Goal: Task Accomplishment & Management: Complete application form

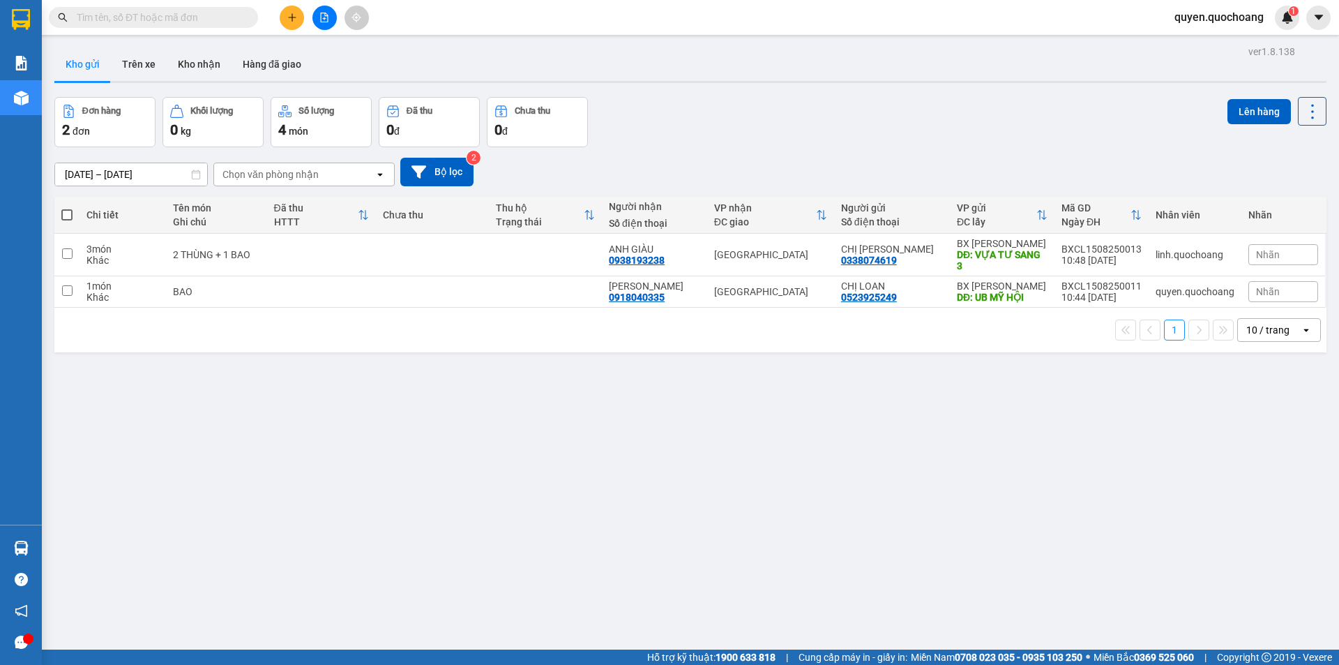
click at [285, 23] on button at bounding box center [292, 18] width 24 height 24
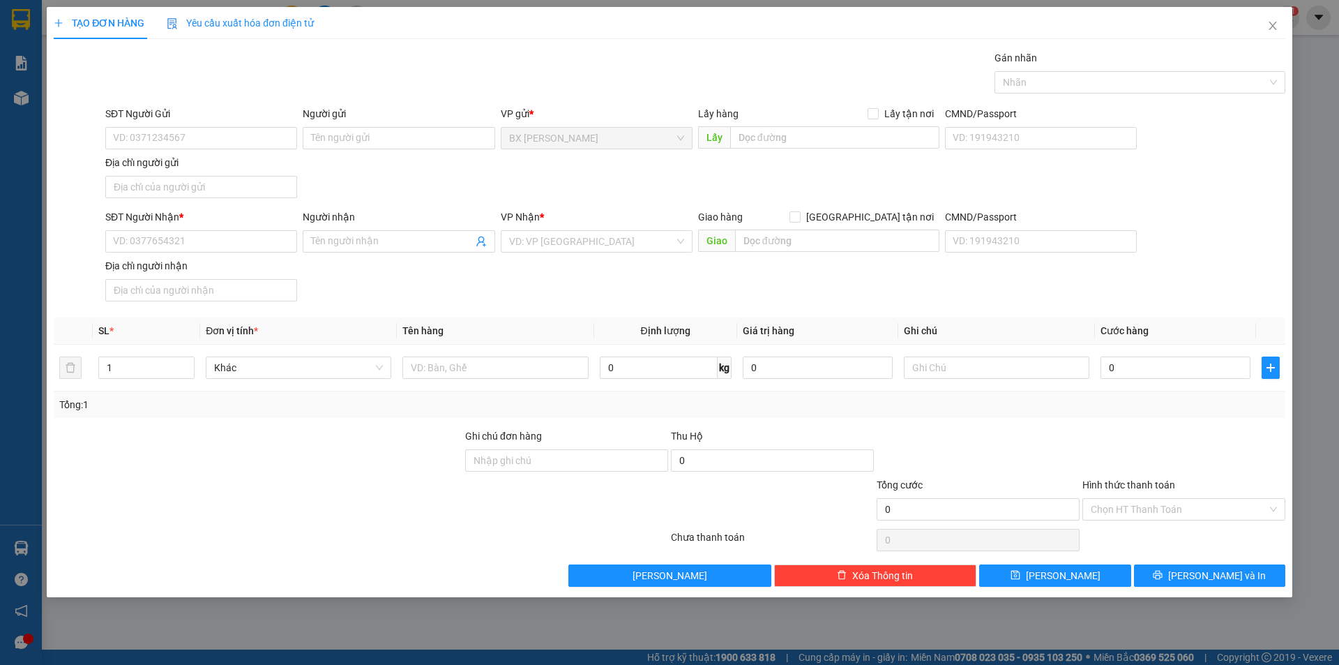
click at [187, 151] on div "SĐT Người Gửi VD: 0371234567" at bounding box center [201, 130] width 192 height 49
click at [179, 144] on input "SĐT Người Gửi" at bounding box center [201, 138] width 192 height 22
type input "0376682206"
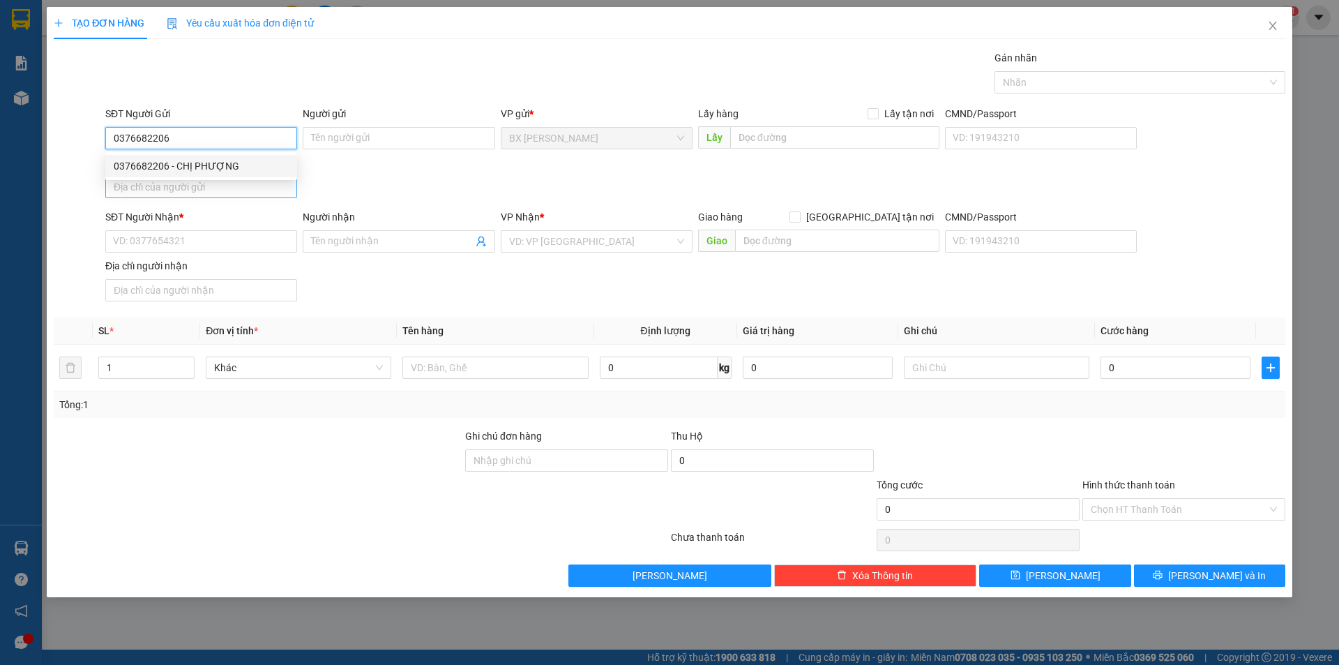
drag, startPoint x: 181, startPoint y: 161, endPoint x: 187, endPoint y: 192, distance: 31.2
click at [181, 163] on div "0376682206 - CHỊ PHƯỢNG" at bounding box center [201, 165] width 175 height 15
type input "CHỊ PHƯỢNG"
type input "0376682206"
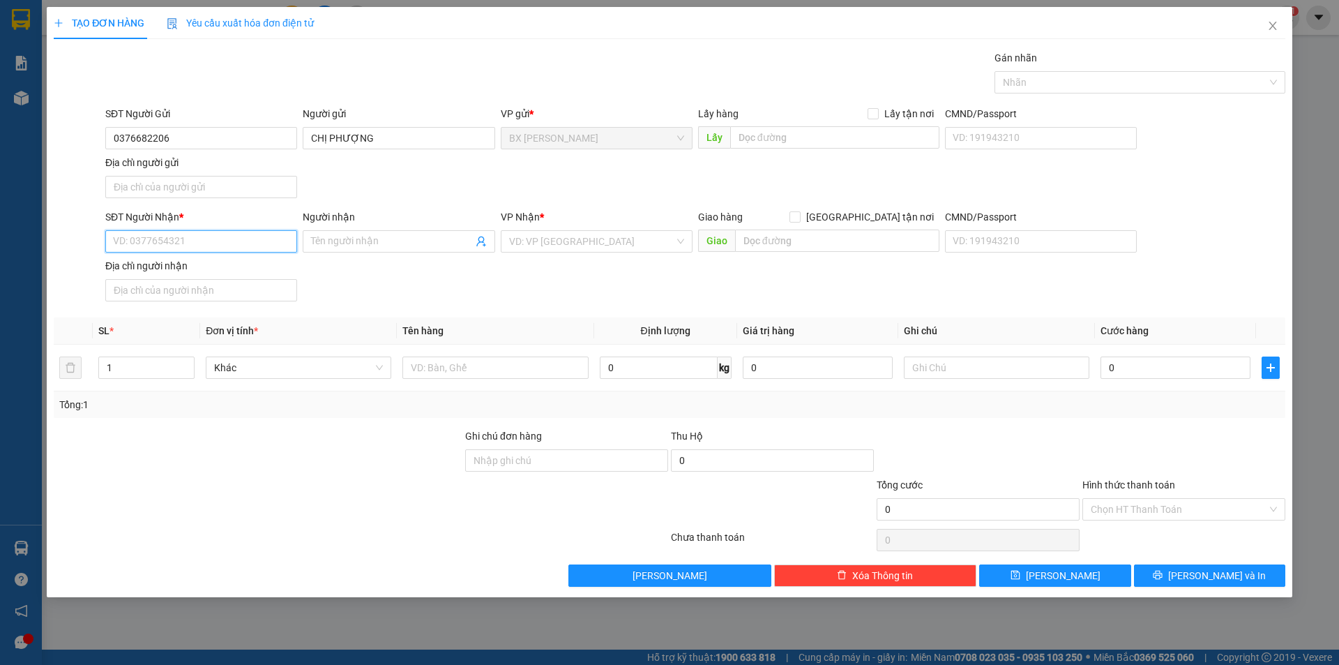
click at [207, 239] on input "SĐT Người Nhận *" at bounding box center [201, 241] width 192 height 22
type input "0908883297"
click at [259, 266] on div "0908883297 - CHỊ CÚC" at bounding box center [201, 269] width 175 height 15
type input "CHỊ CÚC"
type input "0908883297"
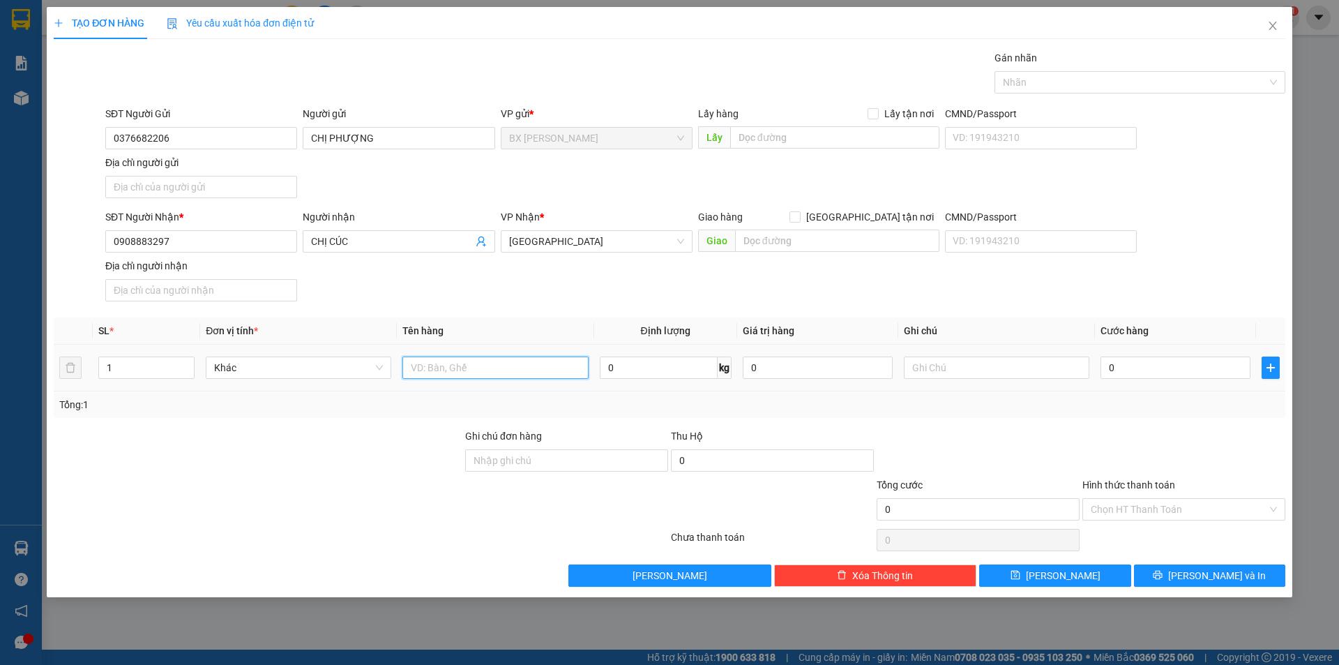
click at [498, 363] on input "text" at bounding box center [495, 367] width 186 height 22
type input "THÙNG"
click at [805, 126] on div "Lấy hàng Lấy tận nơi" at bounding box center [818, 116] width 241 height 21
click at [806, 133] on input "text" at bounding box center [834, 137] width 209 height 22
type input "CHỢ MỸ HỘI"
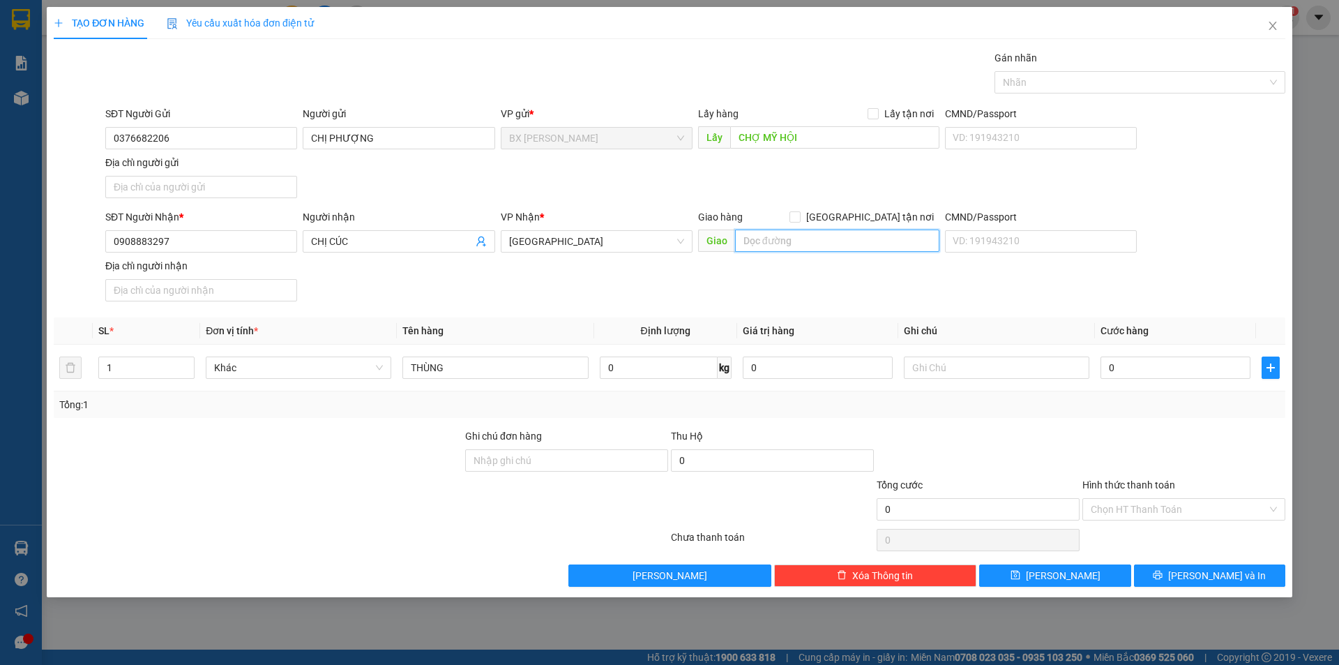
click at [816, 243] on input "text" at bounding box center [837, 240] width 204 height 22
type input "BXMT"
click at [1131, 375] on input "0" at bounding box center [1176, 367] width 150 height 22
type input "8"
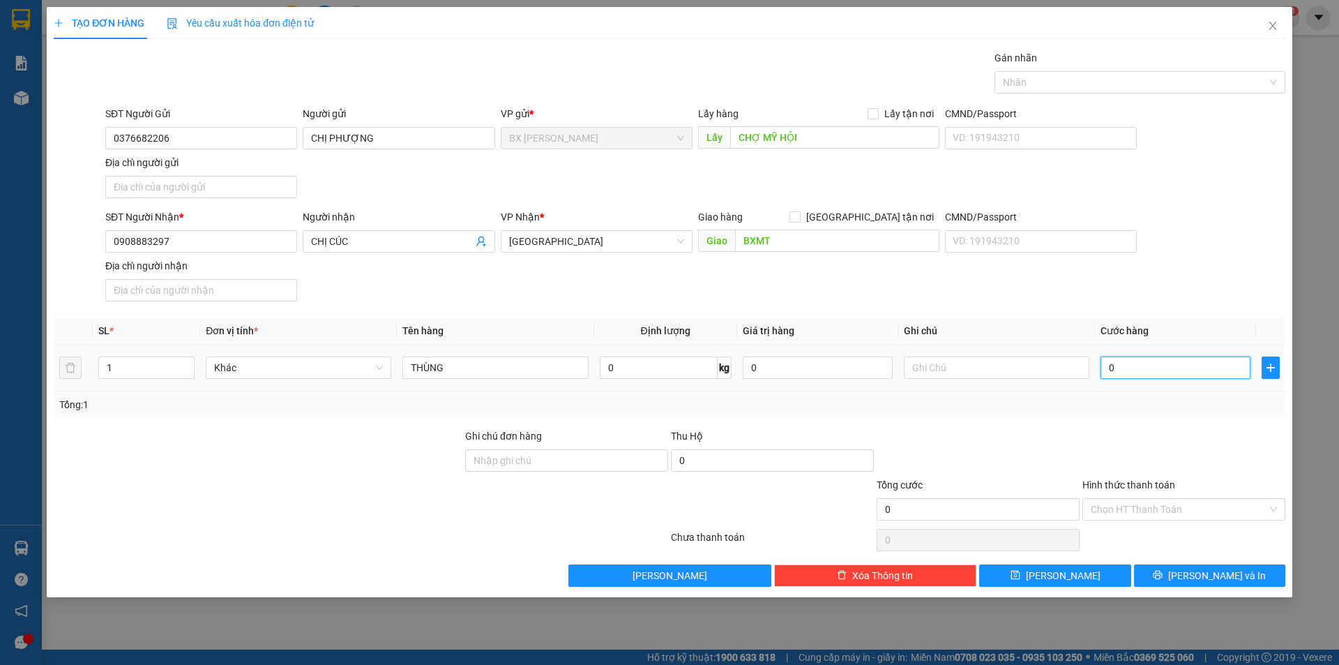
type input "8"
type input "80"
type input "800"
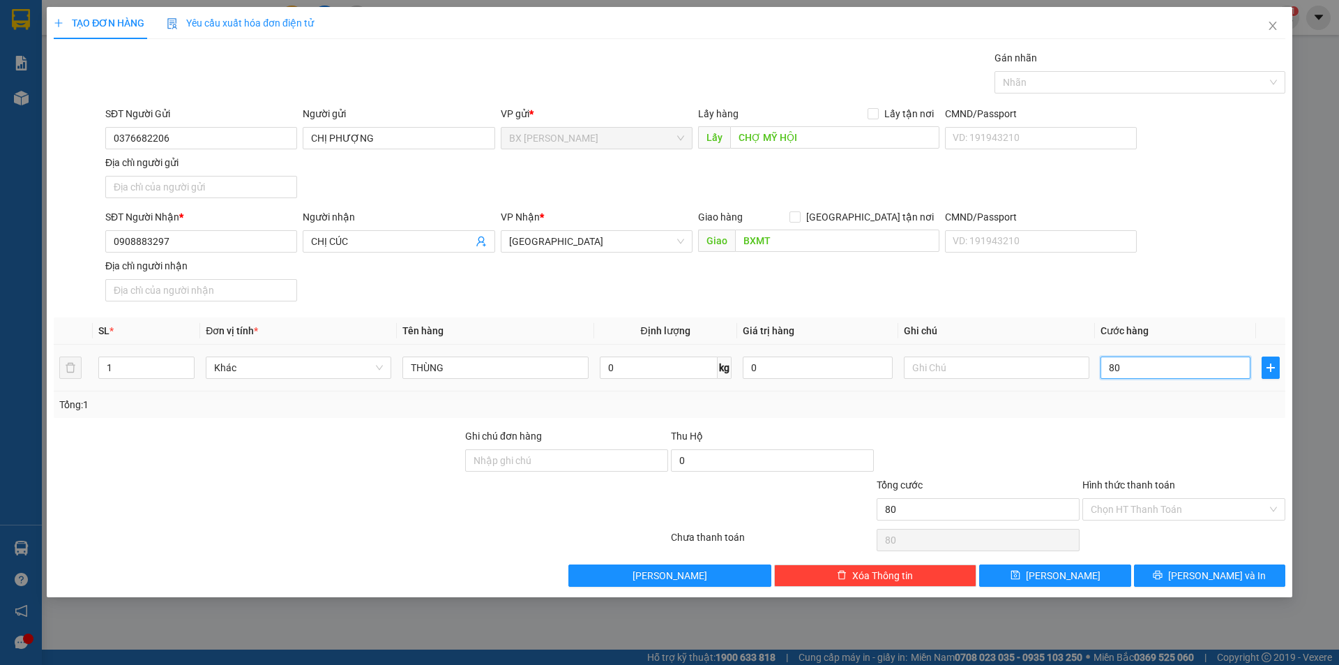
type input "800"
type input "8.000"
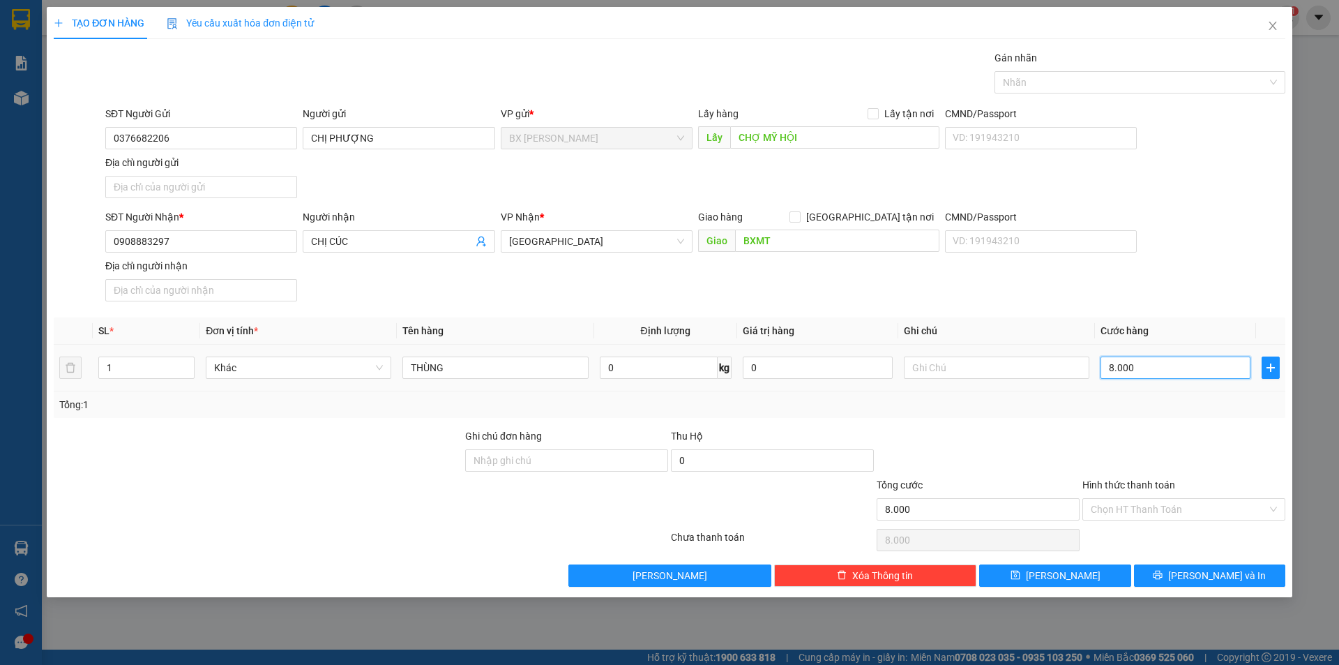
type input "80.000"
click at [1142, 513] on input "Hình thức thanh toán" at bounding box center [1179, 509] width 176 height 21
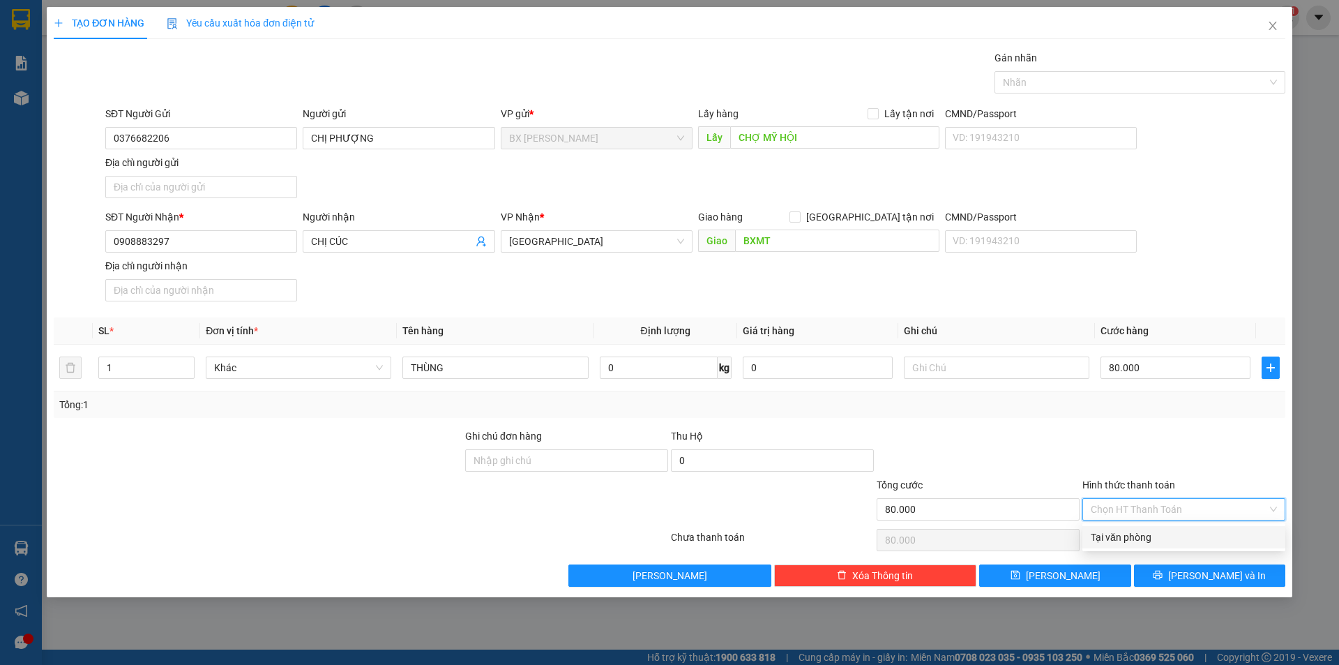
click at [1143, 534] on div "Tại văn phòng" at bounding box center [1184, 536] width 186 height 15
type input "0"
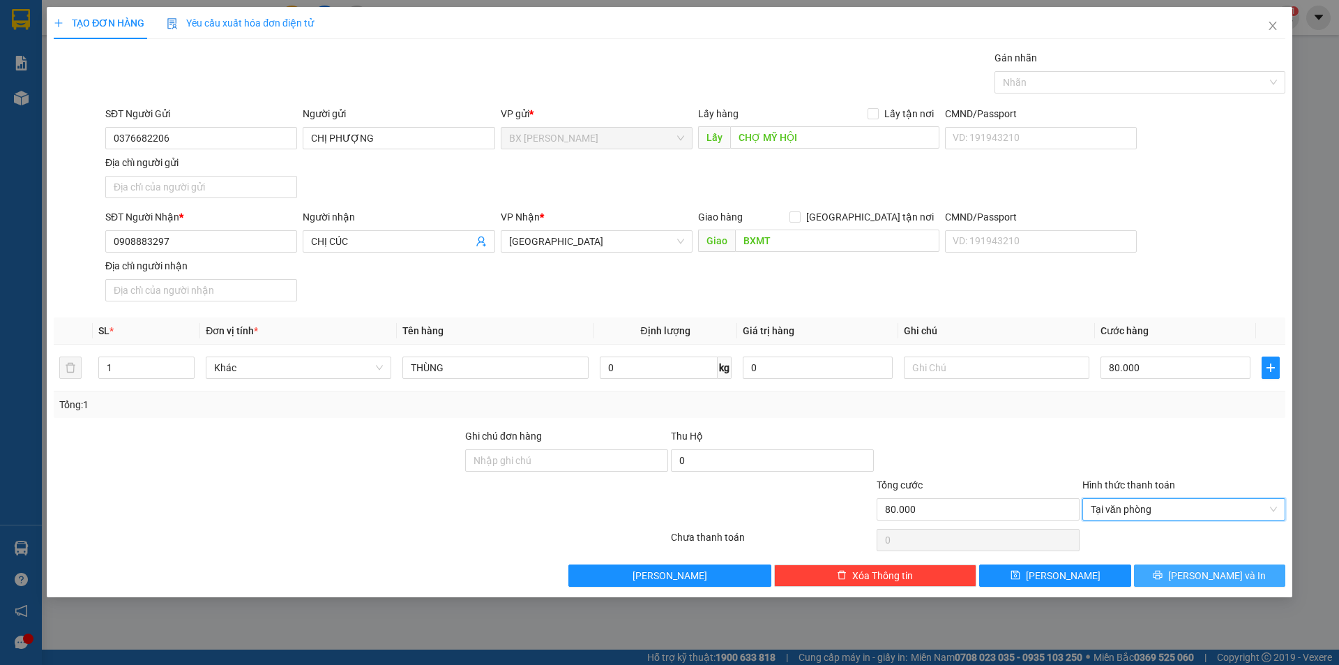
drag, startPoint x: 1212, startPoint y: 573, endPoint x: 1202, endPoint y: 547, distance: 27.2
click at [1211, 573] on span "[PERSON_NAME] và In" at bounding box center [1217, 575] width 98 height 15
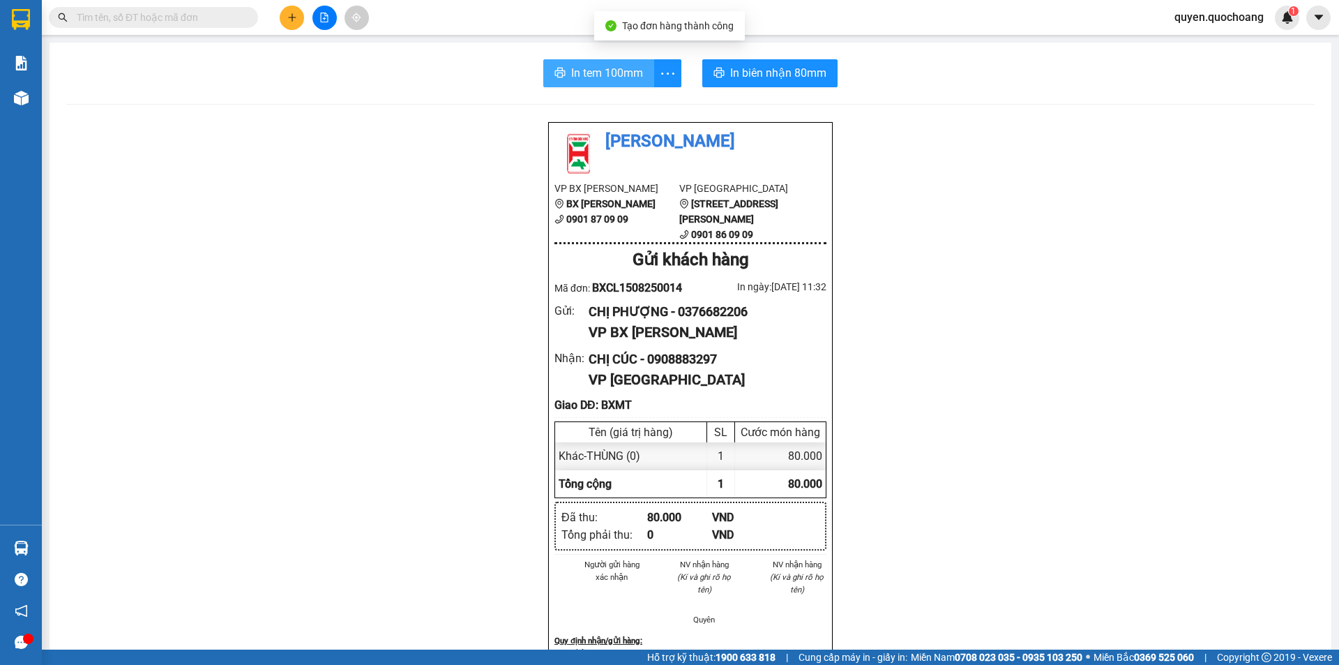
click at [591, 79] on span "In tem 100mm" at bounding box center [607, 72] width 72 height 17
click at [596, 77] on span "In tem 100mm" at bounding box center [607, 72] width 72 height 17
drag, startPoint x: 936, startPoint y: 75, endPoint x: 285, endPoint y: 192, distance: 661.1
click at [299, 200] on div "Quốc Hoàng VP [PERSON_NAME] Lãnh BX Cao Lãnh 0901 87 09 09 VP [GEOGRAPHIC_DATA]…" at bounding box center [690, 607] width 1248 height 972
